Goal: Check status: Check status

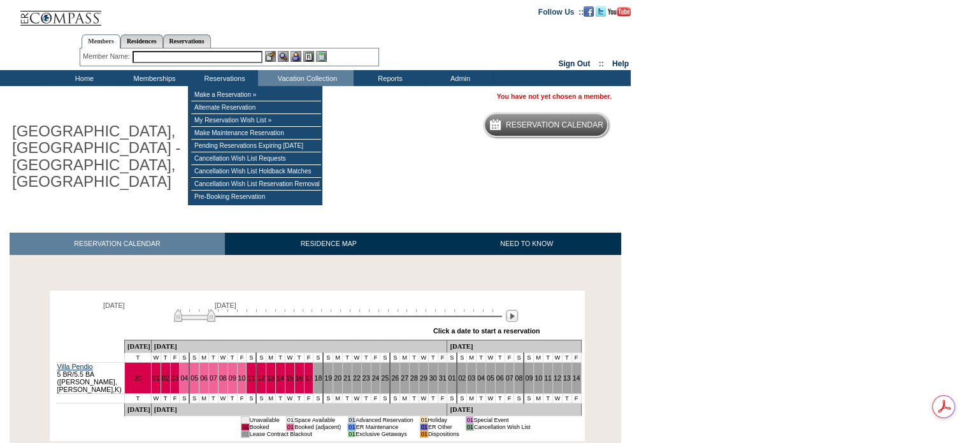
click at [234, 52] on input "text" at bounding box center [197, 57] width 130 height 12
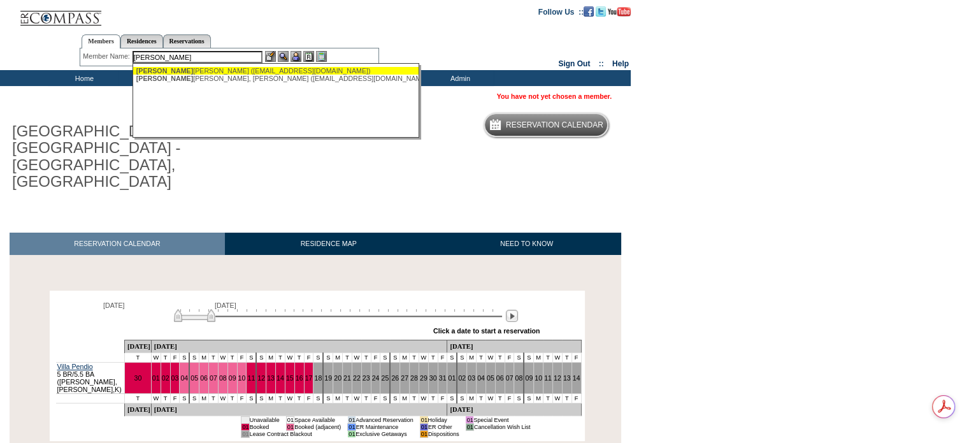
click at [227, 69] on div "Huth nance, Robert (abowling@ctrinvestors.com)" at bounding box center [276, 71] width 280 height 8
type input "Huthnance, Robert (abowling@ctrinvestors.com)"
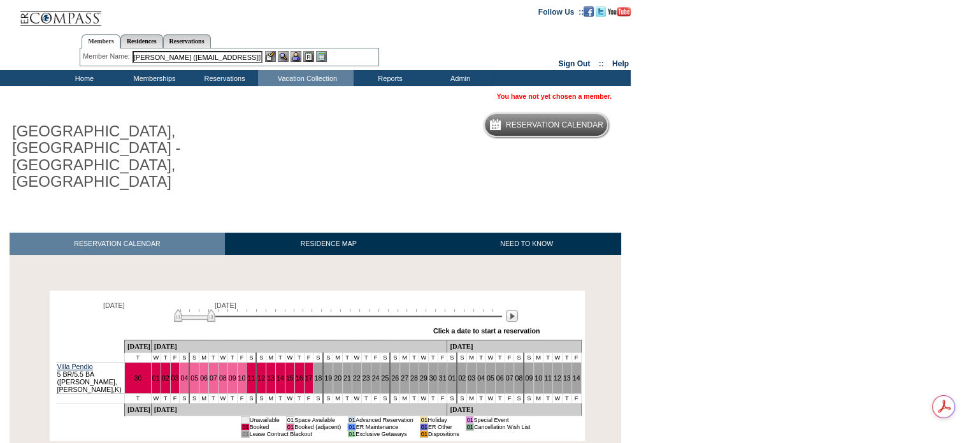
click at [288, 57] on div at bounding box center [296, 56] width 62 height 11
click at [285, 57] on img at bounding box center [283, 56] width 11 height 11
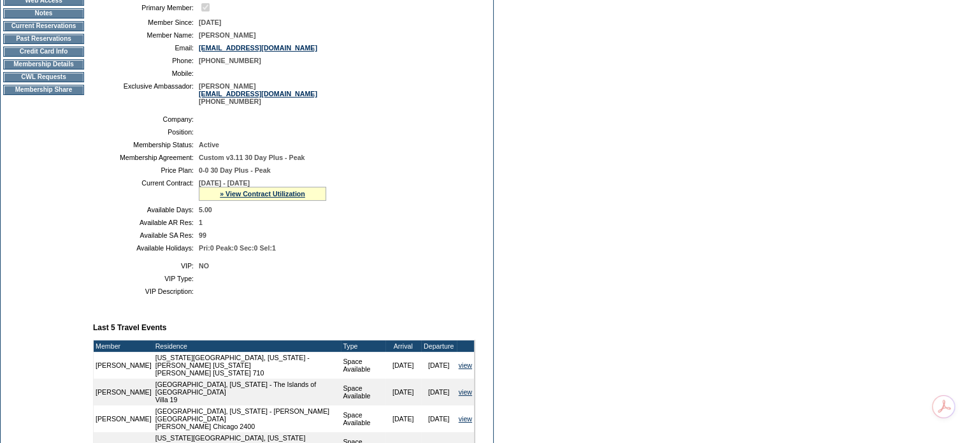
scroll to position [446, 0]
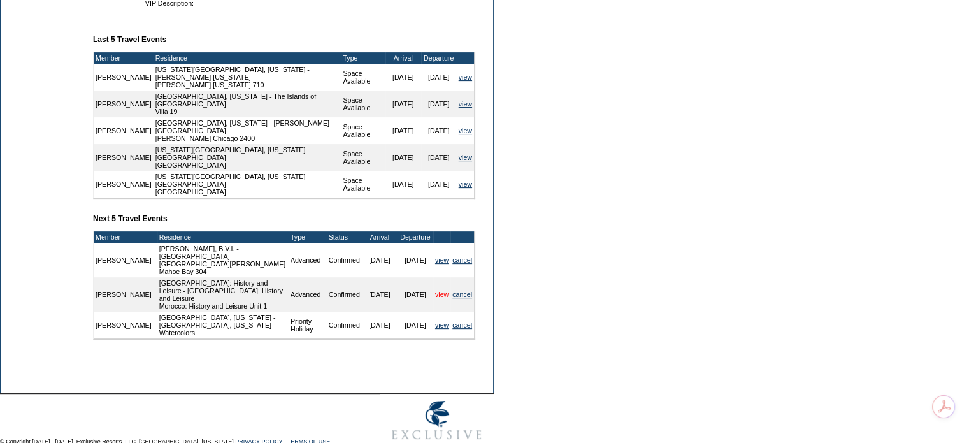
click at [439, 290] on link "view" at bounding box center [441, 294] width 13 height 8
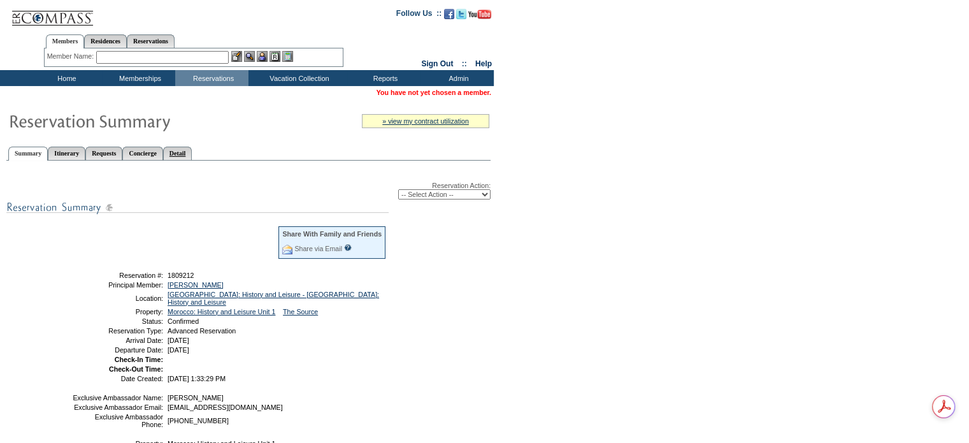
click at [192, 149] on link "Detail" at bounding box center [177, 152] width 29 height 13
